Goal: Use online tool/utility: Use online tool/utility

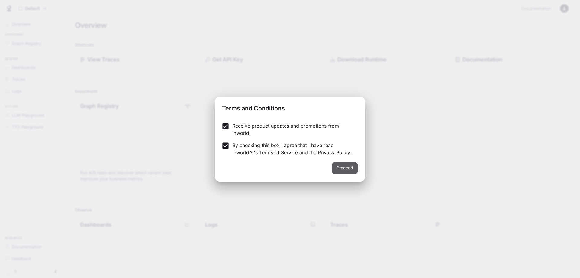
click at [340, 168] on button "Proceed" at bounding box center [345, 168] width 26 height 12
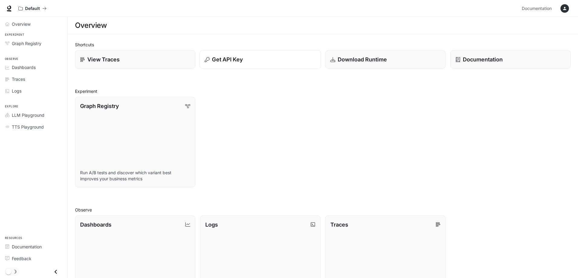
click at [264, 60] on div "Get API Key" at bounding box center [260, 59] width 111 height 8
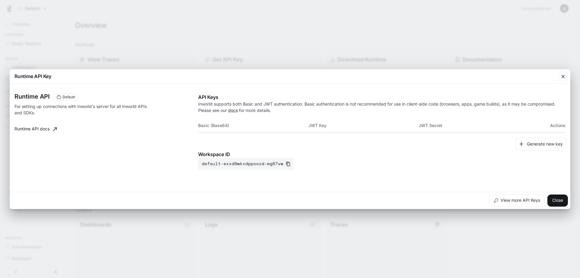
click at [314, 123] on th "JWT Key" at bounding box center [364, 125] width 110 height 15
click at [563, 200] on button "Close" at bounding box center [558, 200] width 21 height 12
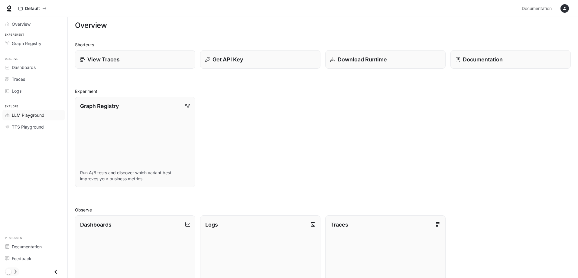
click at [24, 113] on span "LLM Playground" at bounding box center [28, 115] width 33 height 6
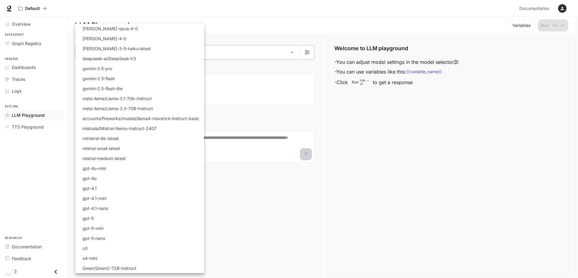
click at [252, 51] on body "Skip to main content Default Documentation Documentation Portal Overview Experi…" at bounding box center [289, 139] width 578 height 278
click at [140, 67] on li "gemini-2.5-pro" at bounding box center [139, 68] width 129 height 10
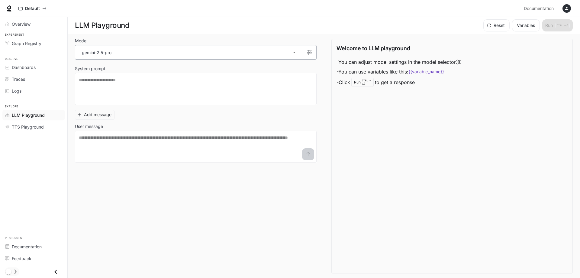
click at [293, 51] on body "**********" at bounding box center [290, 139] width 580 height 278
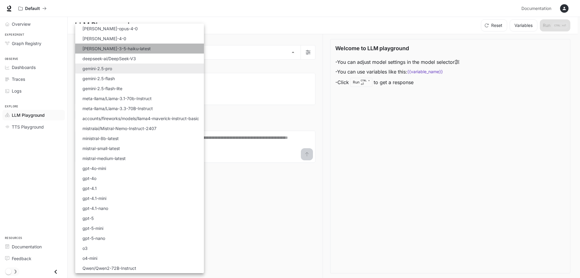
click at [134, 47] on li "claude-3-5-haiku-latest" at bounding box center [139, 49] width 129 height 10
type input "**********"
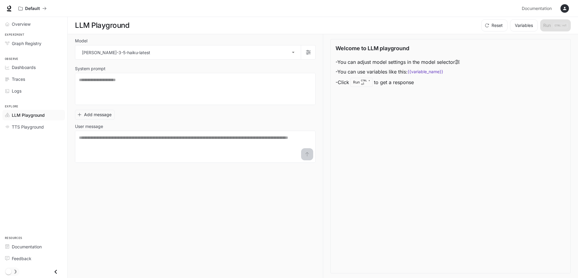
click at [296, 115] on div "Add message User message * ​" at bounding box center [195, 134] width 241 height 55
click at [354, 84] on div "Run CTRL + ⏎" at bounding box center [361, 82] width 22 height 9
click at [476, 137] on div "Welcome to LLM playground - You can adjust model settings in the model selector…" at bounding box center [450, 156] width 240 height 234
click at [133, 81] on textarea at bounding box center [195, 89] width 233 height 24
click at [426, 73] on code "{{variable_name}}" at bounding box center [426, 72] width 36 height 6
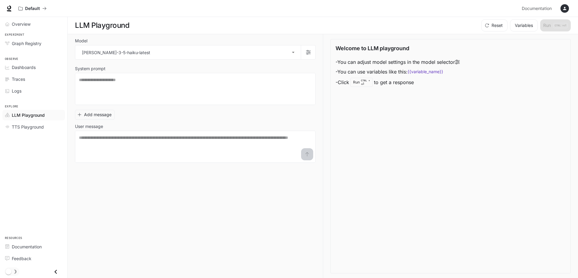
click at [424, 73] on code "{{variable_name}}" at bounding box center [426, 72] width 36 height 6
click at [435, 93] on div "Welcome to LLM playground - You can adjust model settings in the model selector…" at bounding box center [450, 156] width 240 height 234
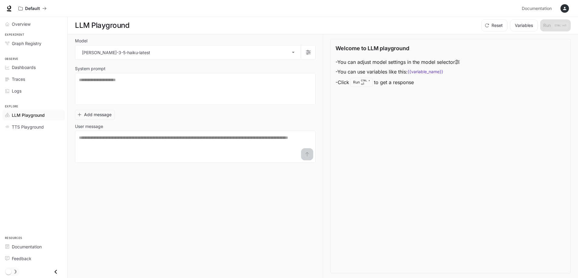
click at [435, 93] on div "Welcome to LLM playground - You can adjust model settings in the model selector…" at bounding box center [450, 156] width 240 height 234
click at [457, 110] on div "Welcome to LLM playground - You can adjust model settings in the model selector…" at bounding box center [450, 156] width 240 height 234
click at [460, 61] on icon at bounding box center [457, 62] width 5 height 5
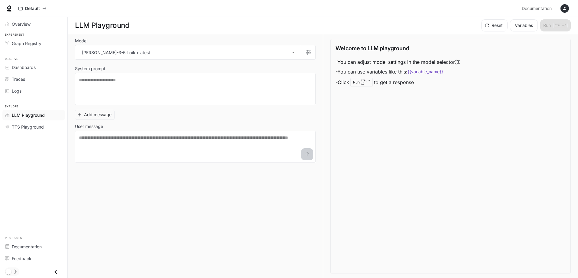
click at [416, 61] on li "- You can adjust model settings in the model selector" at bounding box center [398, 62] width 124 height 10
click at [153, 107] on div "Add message User message * ​" at bounding box center [195, 134] width 241 height 55
click at [97, 126] on p "User message" at bounding box center [89, 126] width 28 height 4
drag, startPoint x: 95, startPoint y: 146, endPoint x: 93, endPoint y: 142, distance: 4.5
click at [95, 146] on textarea at bounding box center [195, 147] width 233 height 24
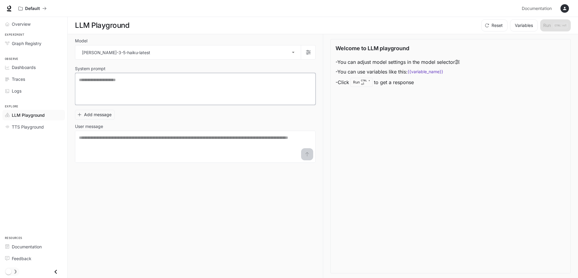
click at [103, 92] on textarea at bounding box center [195, 89] width 233 height 24
click at [89, 115] on button "Add message" at bounding box center [95, 115] width 40 height 10
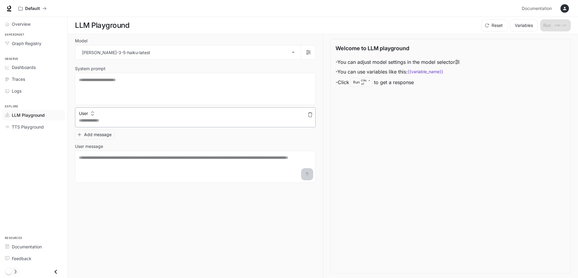
click at [85, 121] on textarea at bounding box center [195, 120] width 233 height 6
click at [310, 114] on icon "button" at bounding box center [310, 114] width 5 height 5
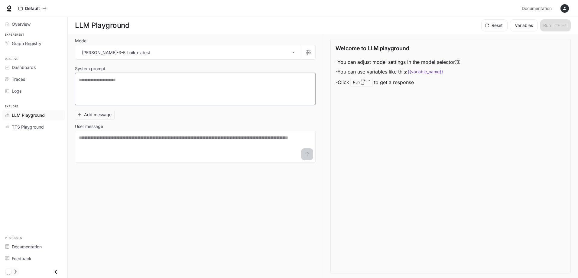
click at [128, 92] on textarea at bounding box center [195, 89] width 233 height 24
click at [412, 116] on div "Welcome to LLM playground - You can adjust model settings in the model selector…" at bounding box center [450, 156] width 240 height 234
click at [224, 84] on textarea at bounding box center [195, 89] width 233 height 24
click at [26, 7] on p "Default" at bounding box center [32, 8] width 15 height 5
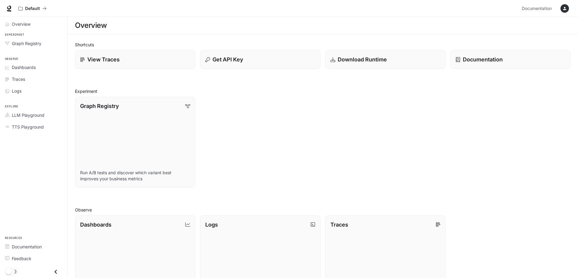
click at [564, 5] on div "button" at bounding box center [565, 8] width 8 height 8
click at [47, 8] on div at bounding box center [290, 139] width 580 height 278
click at [45, 8] on div "Mogos mogosremus94@yahoo.ro Billing API Keys Delete account Terms of Use Privac…" at bounding box center [289, 139] width 578 height 278
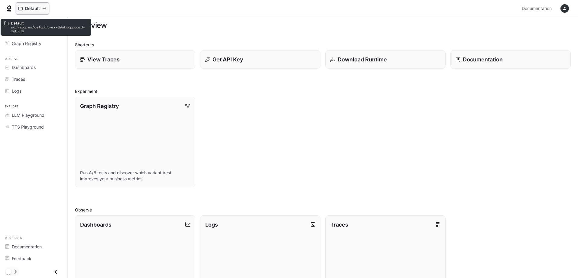
click at [29, 8] on p "Default" at bounding box center [32, 8] width 15 height 5
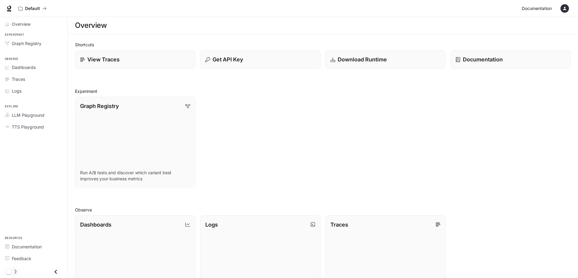
click at [527, 9] on span "Documentation" at bounding box center [537, 9] width 30 height 8
click at [83, 54] on link "View Traces" at bounding box center [135, 59] width 122 height 19
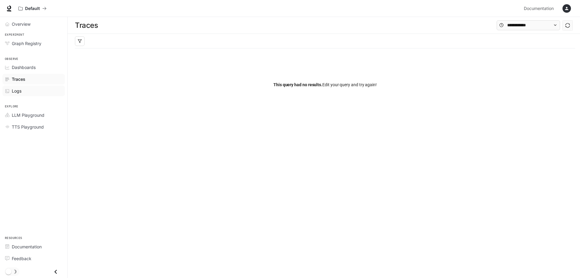
click at [16, 90] on span "Logs" at bounding box center [17, 91] width 10 height 6
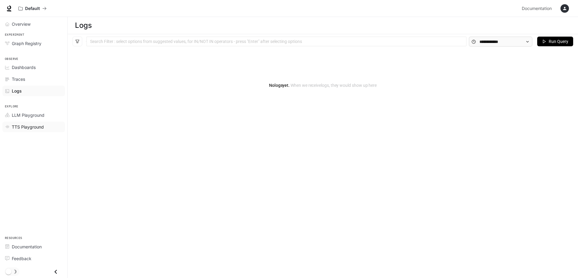
click at [31, 129] on span "TTS Playground" at bounding box center [28, 127] width 32 height 6
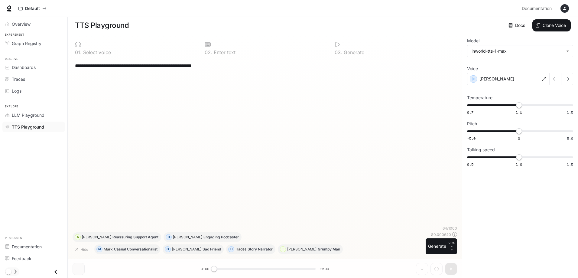
click at [95, 49] on div "0 1 . Select voice" at bounding box center [135, 48] width 125 height 18
click at [551, 27] on button "Clone Voice" at bounding box center [551, 25] width 38 height 12
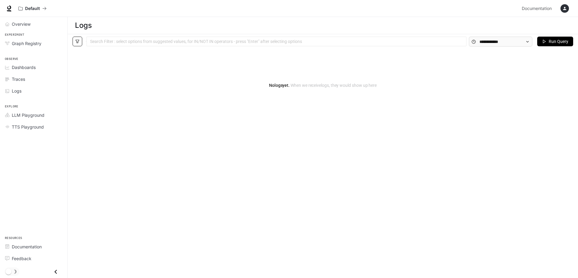
click at [79, 42] on icon "filter" at bounding box center [77, 41] width 4 height 4
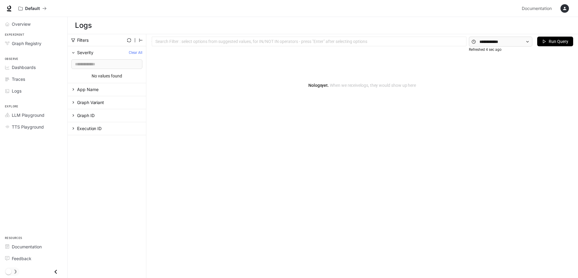
click at [254, 44] on div "Search Filter : select options from suggested values, for IN/NOT IN operators -…" at bounding box center [309, 42] width 315 height 10
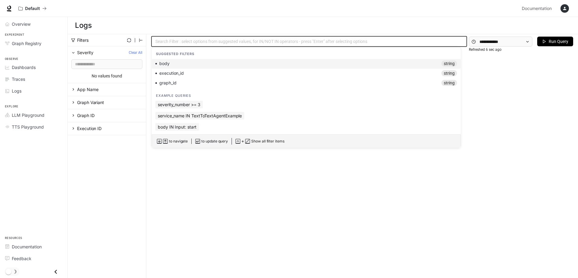
click at [206, 62] on div "body string" at bounding box center [306, 63] width 302 height 6
type input "****"
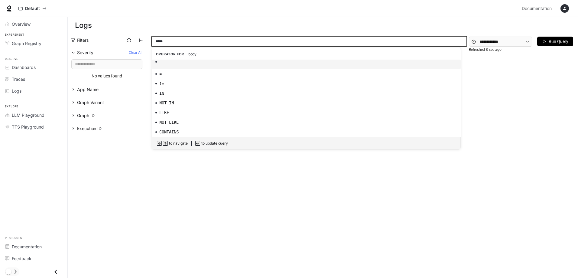
scroll to position [48, 0]
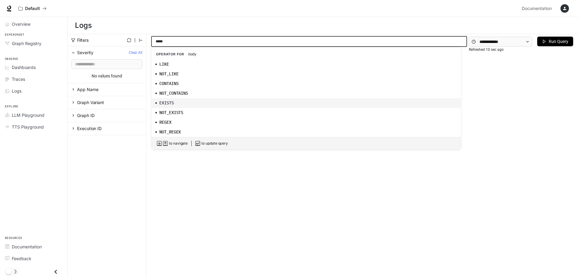
click at [213, 103] on div "EXISTS" at bounding box center [306, 103] width 302 height 6
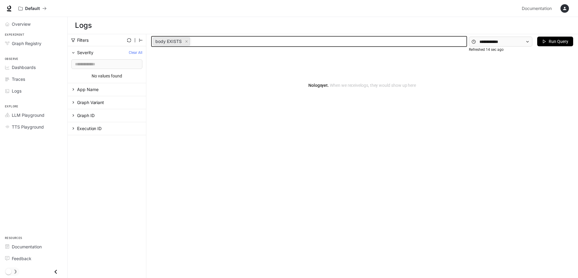
click at [86, 91] on span "App Name" at bounding box center [87, 89] width 21 height 5
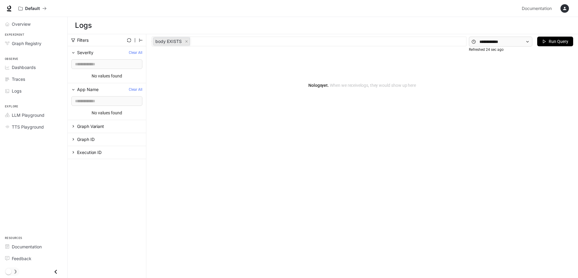
click at [551, 41] on span "Run Query" at bounding box center [559, 41] width 20 height 7
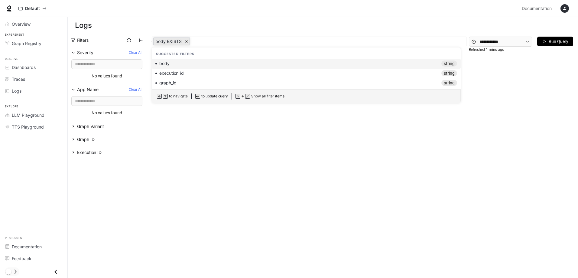
click at [186, 42] on icon "close" at bounding box center [186, 41] width 3 height 3
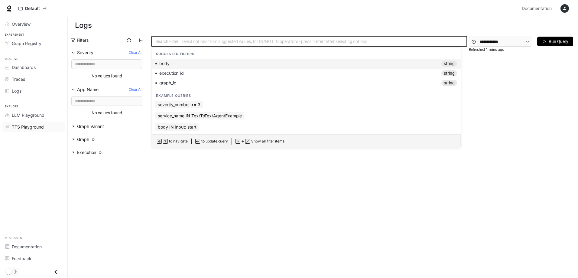
click at [25, 126] on span "TTS Playground" at bounding box center [28, 127] width 32 height 6
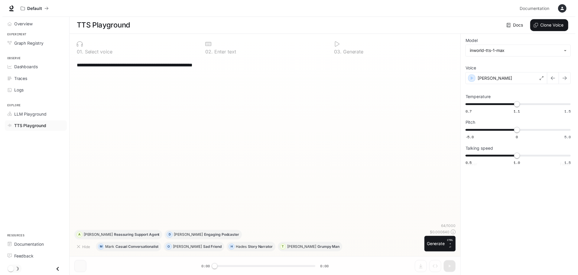
scroll to position [0, 0]
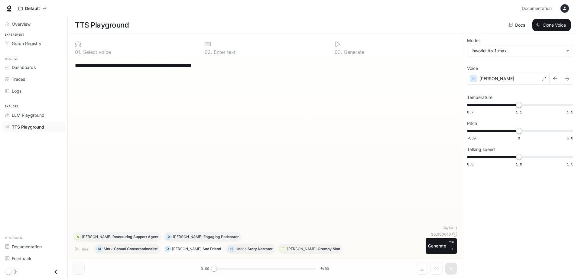
click at [180, 251] on button "O Olivia Sad Friend" at bounding box center [193, 249] width 61 height 10
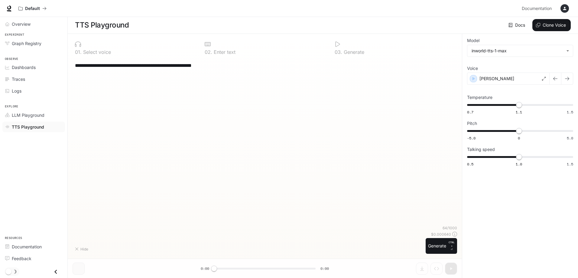
type textarea "**********"
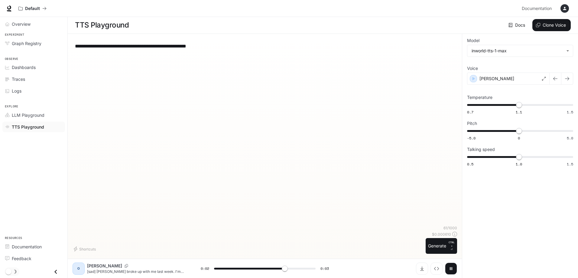
click at [526, 196] on div "**********" at bounding box center [520, 156] width 116 height 244
type input "*"
click at [474, 42] on p "Model" at bounding box center [473, 40] width 12 height 4
click at [527, 50] on body "**********" at bounding box center [289, 139] width 578 height 278
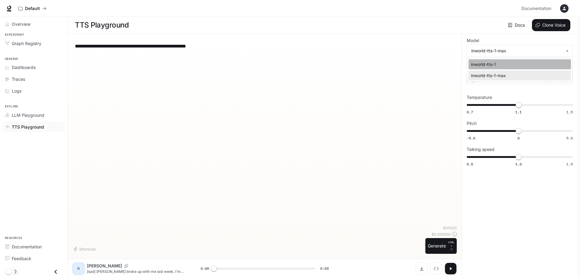
click at [497, 64] on div "inworld-tts-1" at bounding box center [518, 64] width 95 height 6
type input "**********"
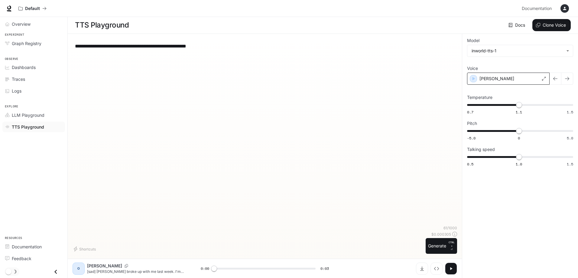
click at [476, 82] on div "Olivia" at bounding box center [508, 79] width 83 height 12
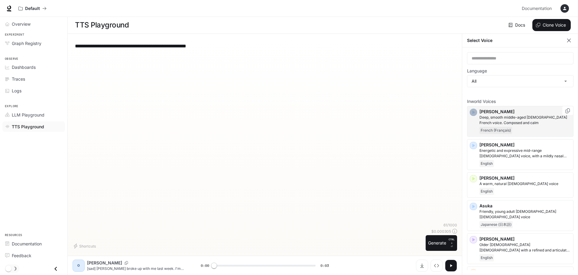
click at [476, 110] on icon "button" at bounding box center [473, 112] width 6 height 6
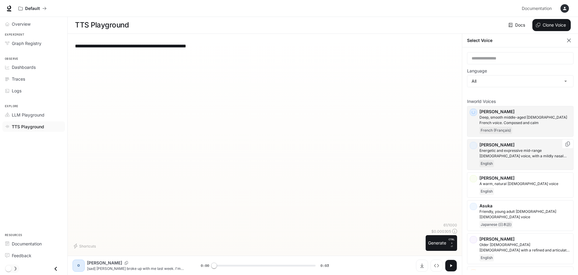
click at [475, 145] on div "Alex Energetic and expressive mid-range male voice, with a mildly nasal quality…" at bounding box center [520, 154] width 106 height 31
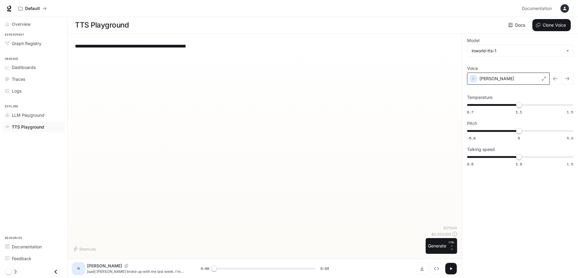
click at [514, 80] on div "Alex" at bounding box center [508, 79] width 83 height 12
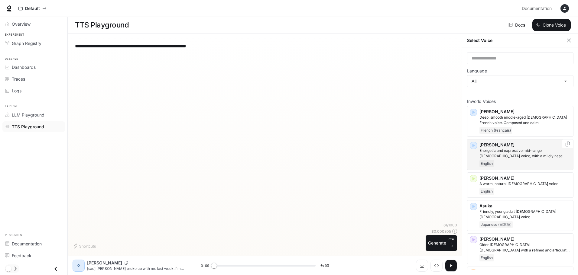
click at [473, 146] on icon "button" at bounding box center [474, 146] width 3 height 4
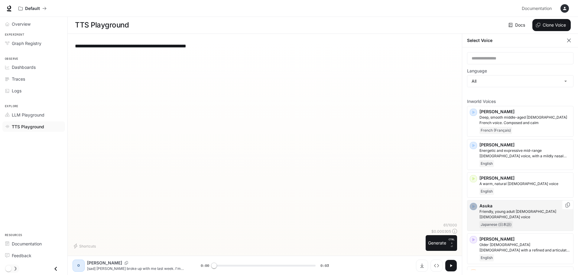
click at [475, 205] on icon "button" at bounding box center [473, 207] width 6 height 6
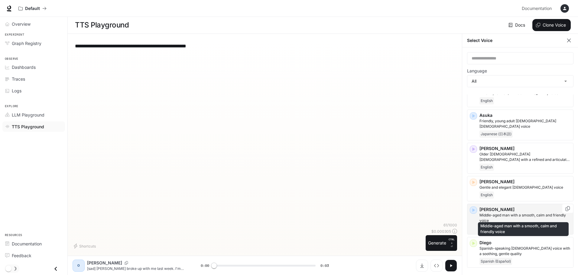
scroll to position [151, 0]
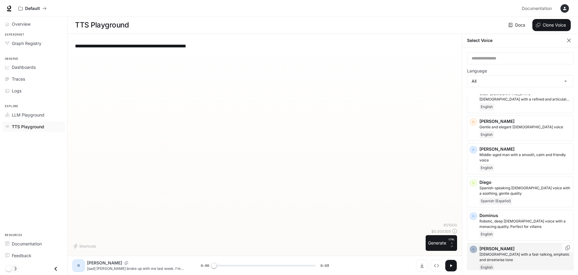
click at [473, 248] on icon "button" at bounding box center [474, 250] width 3 height 4
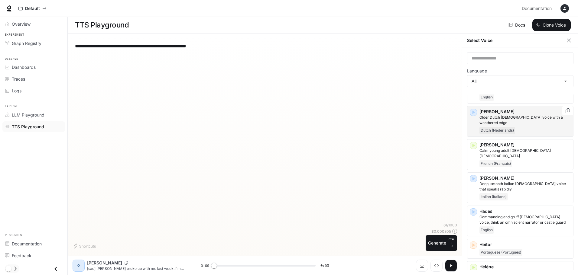
scroll to position [393, 0]
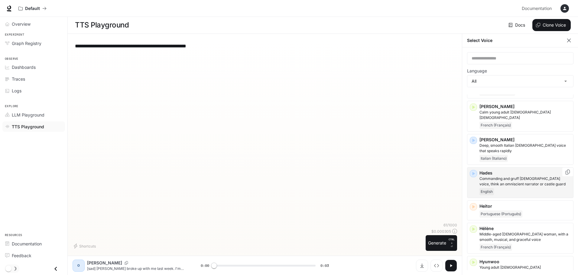
click at [473, 171] on icon "button" at bounding box center [473, 174] width 6 height 6
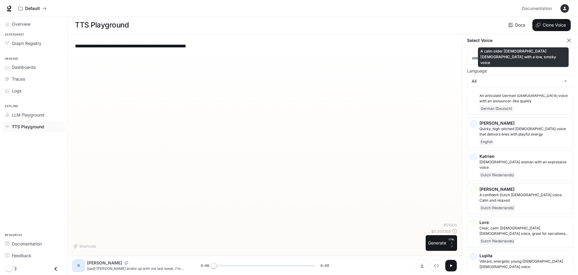
scroll to position [665, 0]
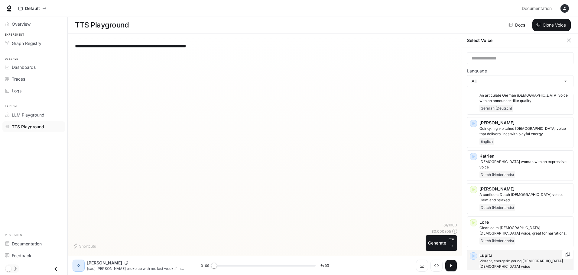
click at [473, 255] on icon "button" at bounding box center [474, 257] width 3 height 4
click at [402, 164] on div "**********" at bounding box center [265, 131] width 385 height 184
click at [521, 55] on input "text" at bounding box center [520, 58] width 106 height 6
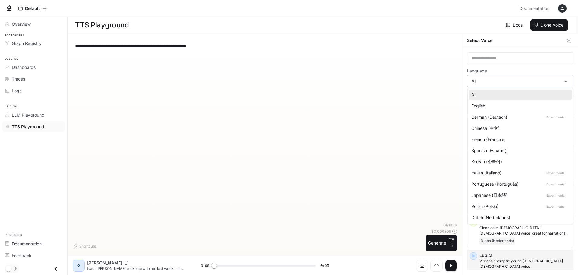
click at [477, 80] on body "**********" at bounding box center [289, 138] width 578 height 276
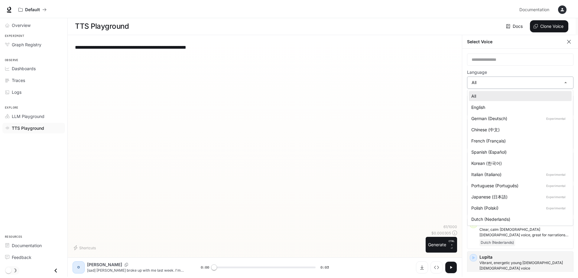
scroll to position [0, 0]
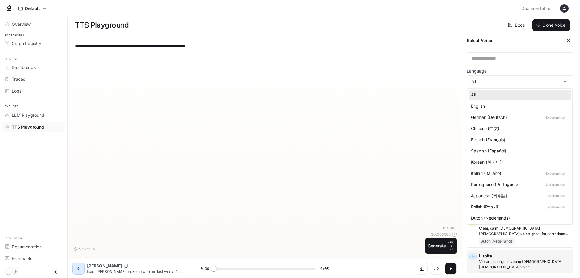
click at [318, 154] on div at bounding box center [290, 139] width 580 height 278
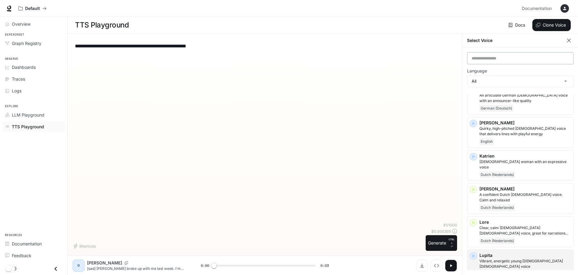
click at [502, 54] on div "​" at bounding box center [520, 58] width 106 height 12
click at [502, 53] on div "​" at bounding box center [520, 58] width 106 height 12
click at [106, 26] on h1 "TTS Playground" at bounding box center [102, 25] width 54 height 12
click at [93, 46] on textarea "**********" at bounding box center [265, 46] width 380 height 7
click at [57, 268] on icon "Close drawer" at bounding box center [56, 269] width 8 height 8
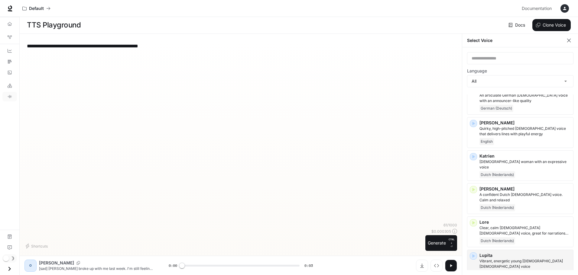
click at [9, 270] on icon "Open drawer" at bounding box center [9, 269] width 8 height 8
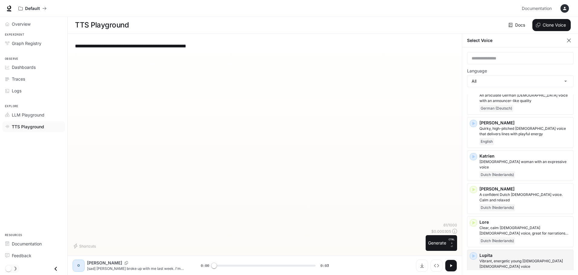
click at [19, 125] on span "TTS Playground" at bounding box center [28, 127] width 32 height 6
click at [13, 104] on span "Explore" at bounding box center [33, 106] width 67 height 5
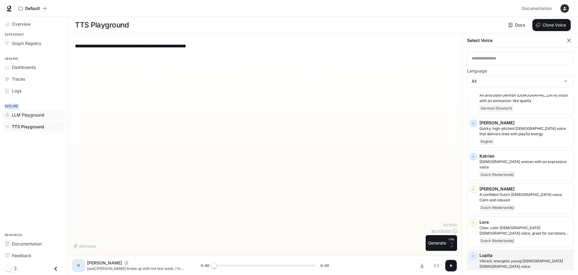
click at [11, 114] on span "LLM Playground" at bounding box center [8, 115] width 7 height 4
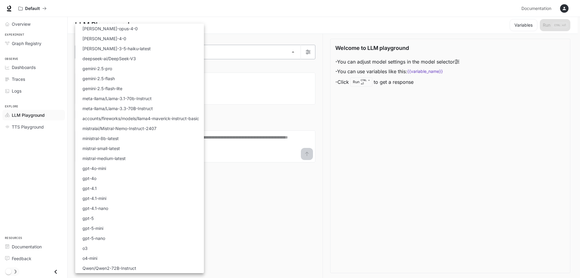
click at [289, 53] on body "Skip to main content Default Documentation Documentation Portal Overview Experi…" at bounding box center [290, 139] width 580 height 278
click at [119, 142] on li "ministral-8b-latest" at bounding box center [139, 138] width 129 height 10
type input "**********"
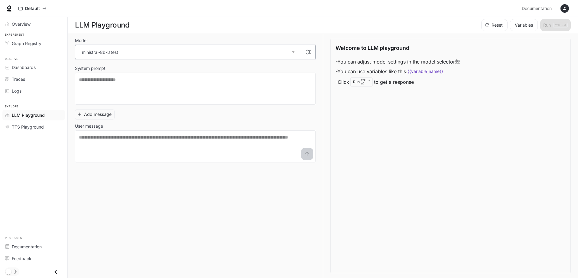
click at [309, 52] on icon "button" at bounding box center [308, 52] width 5 height 5
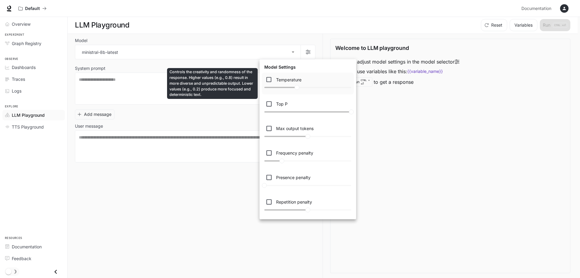
drag, startPoint x: 297, startPoint y: 89, endPoint x: 301, endPoint y: 88, distance: 3.7
click at [301, 88] on div "Temperature ****" at bounding box center [308, 84] width 92 height 22
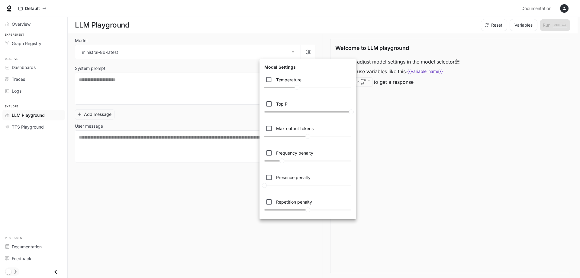
click at [437, 188] on div at bounding box center [290, 139] width 580 height 278
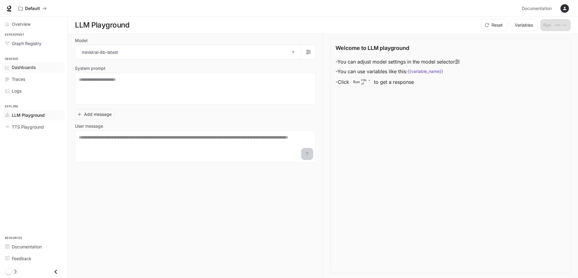
click at [21, 68] on span "Dashboards" at bounding box center [24, 67] width 24 height 6
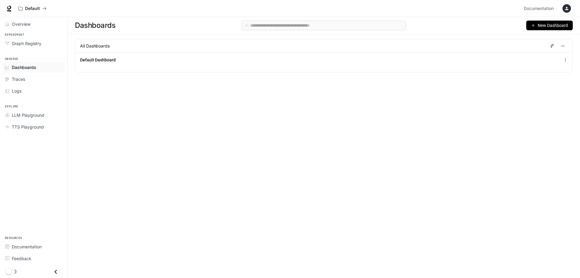
click at [107, 46] on span "All Dashboards" at bounding box center [95, 46] width 30 height 6
click at [99, 48] on span "All Dashboards" at bounding box center [95, 46] width 30 height 6
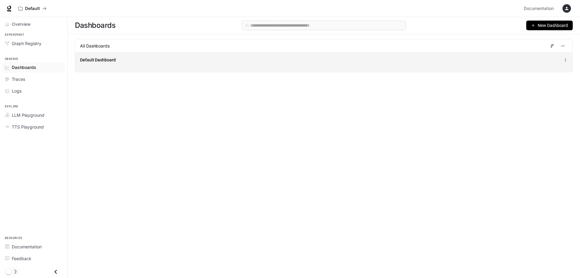
click at [96, 61] on span "Default Dashboard" at bounding box center [98, 60] width 36 height 6
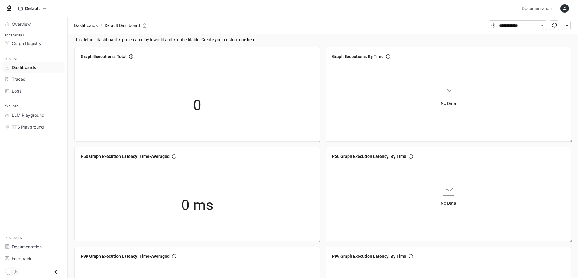
click at [251, 40] on link "here" at bounding box center [251, 39] width 8 height 5
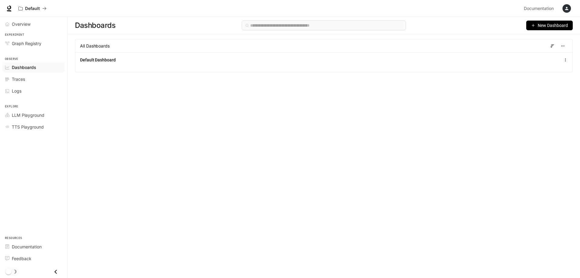
click at [542, 27] on span "New Dashboard" at bounding box center [553, 25] width 30 height 7
click at [553, 37] on div "Create dashboard" at bounding box center [543, 38] width 50 height 7
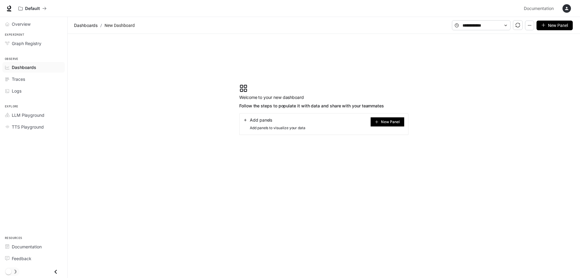
click at [388, 123] on span "New Panel" at bounding box center [390, 121] width 19 height 3
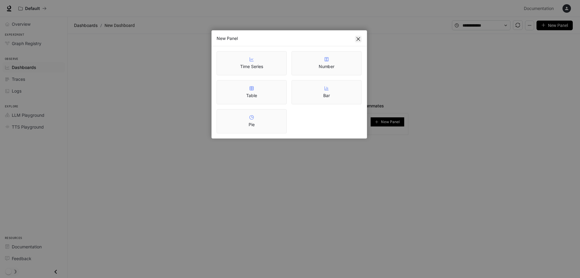
click at [360, 38] on icon "close" at bounding box center [358, 39] width 5 height 5
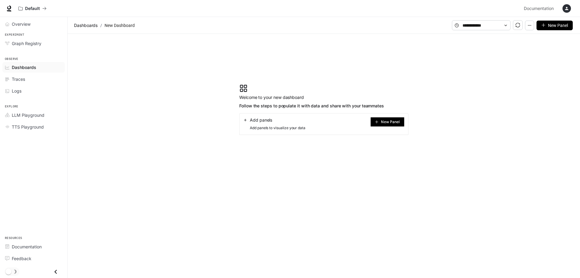
click at [458, 55] on section "Welcome to your new dashboard Follow the steps to populate it with data and sha…" at bounding box center [324, 109] width 513 height 151
click at [508, 27] on icon at bounding box center [506, 25] width 4 height 4
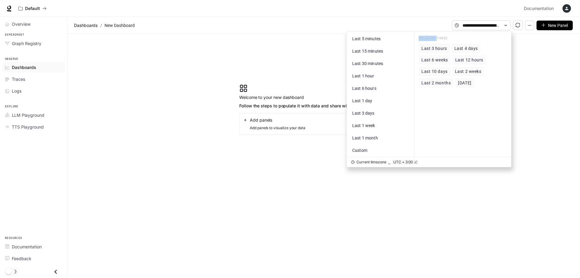
click at [508, 27] on icon at bounding box center [506, 25] width 4 height 4
click at [224, 98] on section "Welcome to your new dashboard Follow the steps to populate it with data and sha…" at bounding box center [324, 109] width 513 height 151
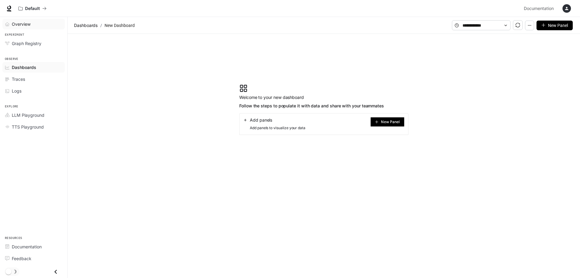
click at [20, 24] on span "Overview" at bounding box center [21, 24] width 19 height 6
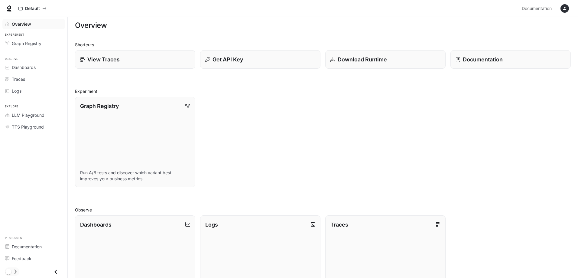
click at [496, 6] on div "Default" at bounding box center [268, 8] width 504 height 12
drag, startPoint x: 496, startPoint y: 6, endPoint x: 299, endPoint y: 21, distance: 197.9
click at [492, 7] on div "Default" at bounding box center [268, 8] width 504 height 12
click at [177, 17] on section "Overview" at bounding box center [323, 25] width 510 height 17
click at [44, 8] on icon "All workspaces" at bounding box center [44, 8] width 4 height 4
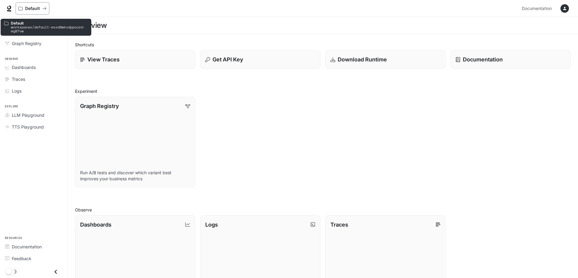
click at [44, 8] on icon "All workspaces" at bounding box center [44, 8] width 4 height 4
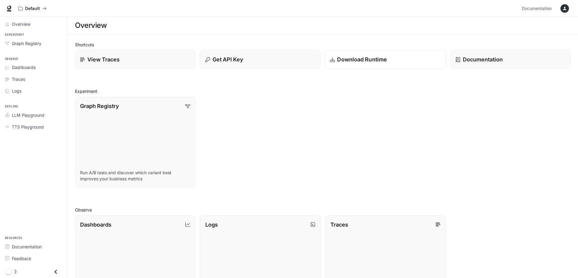
click at [356, 60] on p "Download Runtime" at bounding box center [362, 59] width 50 height 8
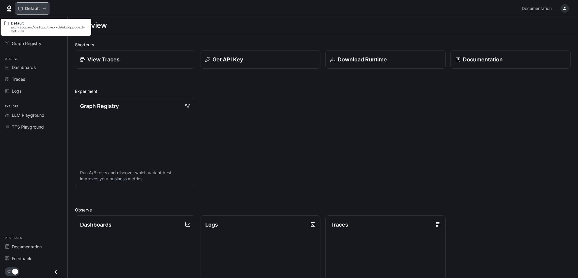
click at [26, 8] on p "Default" at bounding box center [32, 8] width 15 height 5
click at [26, 7] on p "Default" at bounding box center [32, 8] width 15 height 5
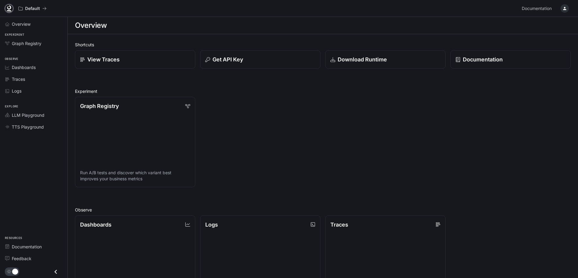
click at [8, 8] on icon at bounding box center [9, 7] width 4 height 4
